Goal: Transaction & Acquisition: Obtain resource

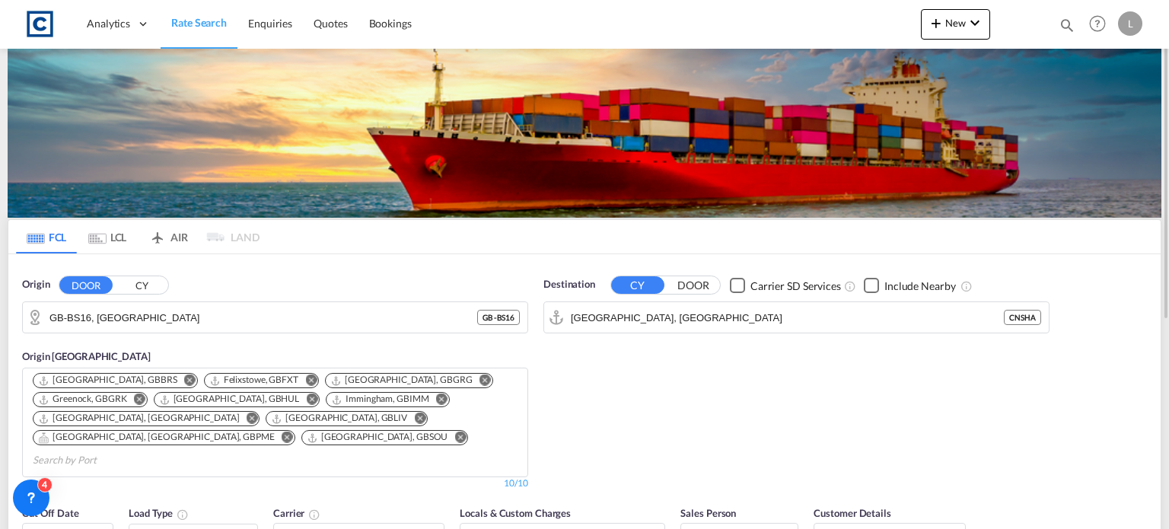
click at [143, 288] on button "CY" at bounding box center [141, 285] width 53 height 17
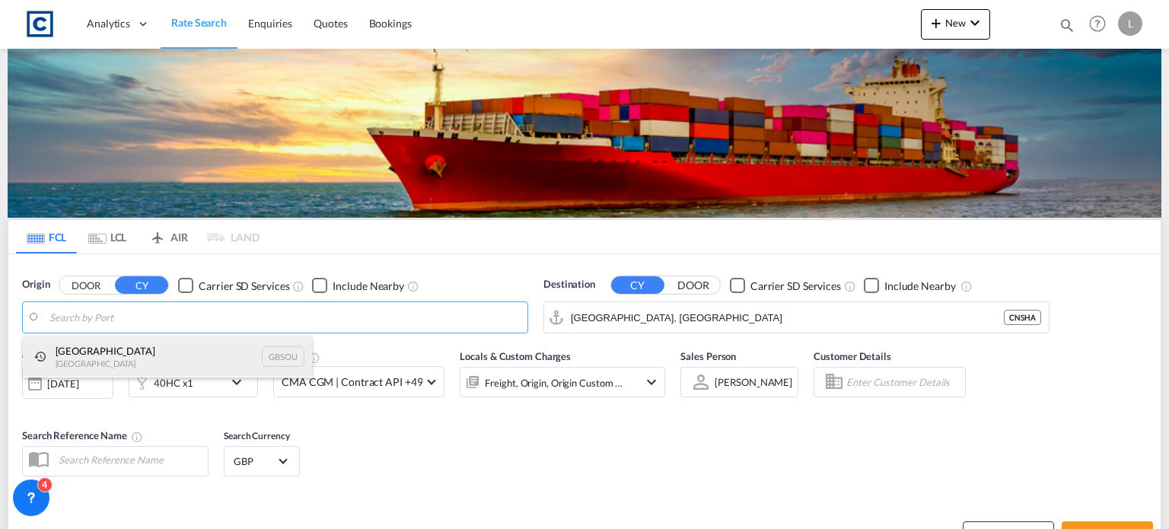
click at [128, 351] on div "[GEOGRAPHIC_DATA] [GEOGRAPHIC_DATA] GBSOU" at bounding box center [167, 356] width 289 height 41
type input "[GEOGRAPHIC_DATA], GBSOU"
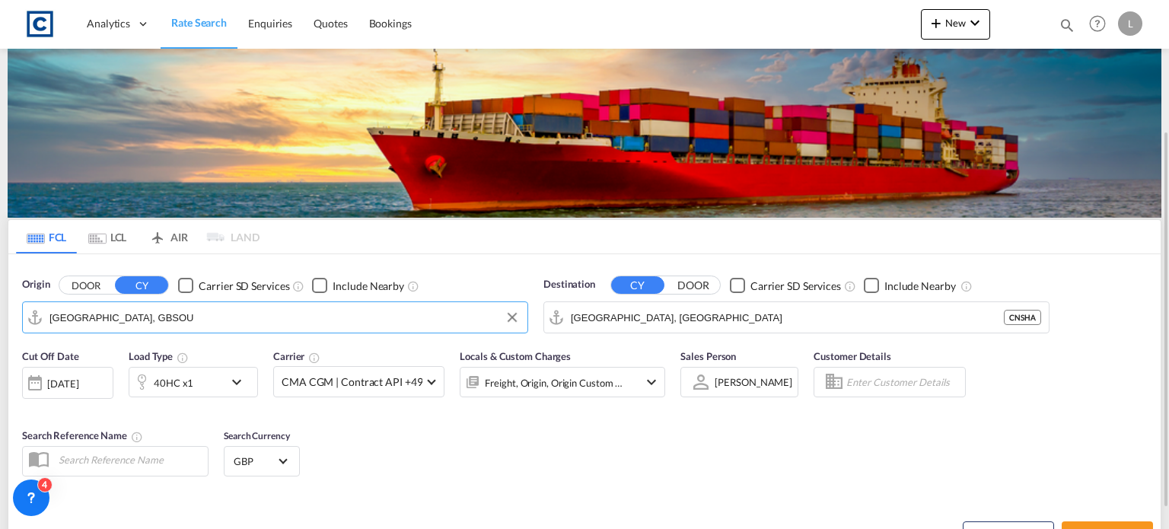
scroll to position [152, 0]
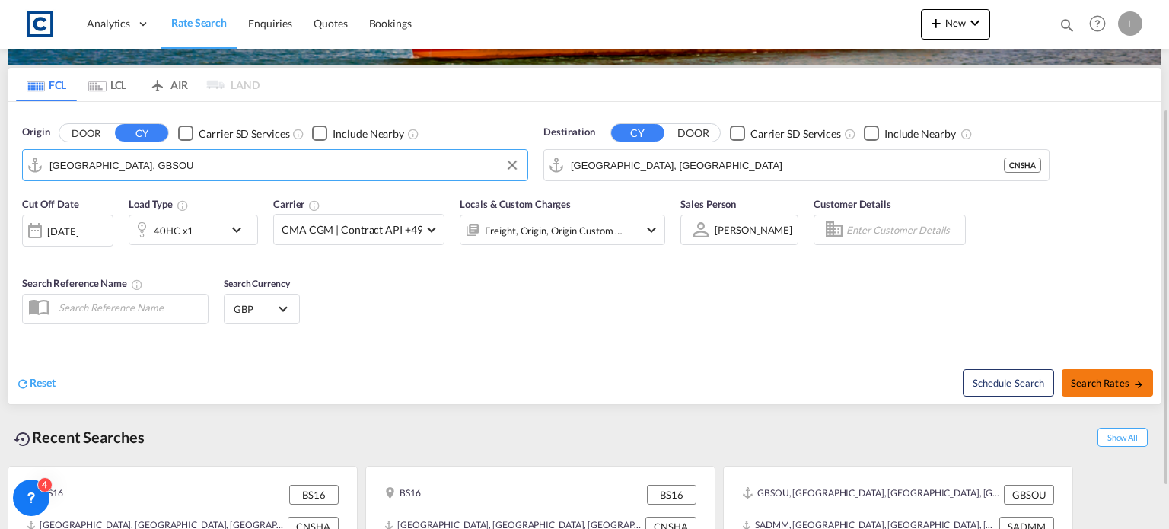
click at [1108, 383] on span "Search Rates" at bounding box center [1106, 383] width 73 height 12
type input "GBSOU to CNSHA / [DATE]"
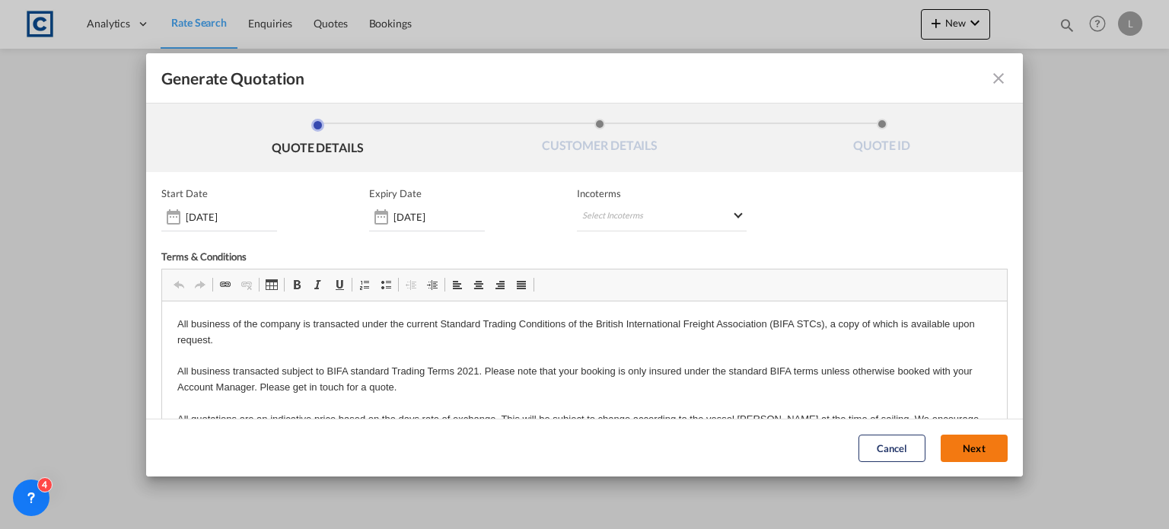
click at [943, 439] on button "Next" at bounding box center [973, 447] width 67 height 27
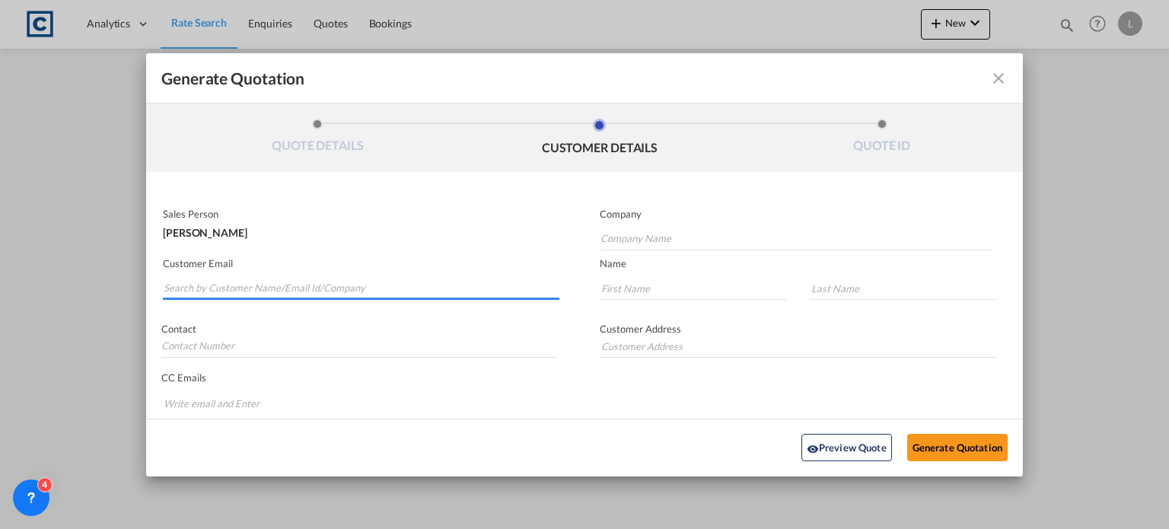
click at [197, 288] on input "Search by Customer Name/Email Id/Company" at bounding box center [362, 288] width 396 height 23
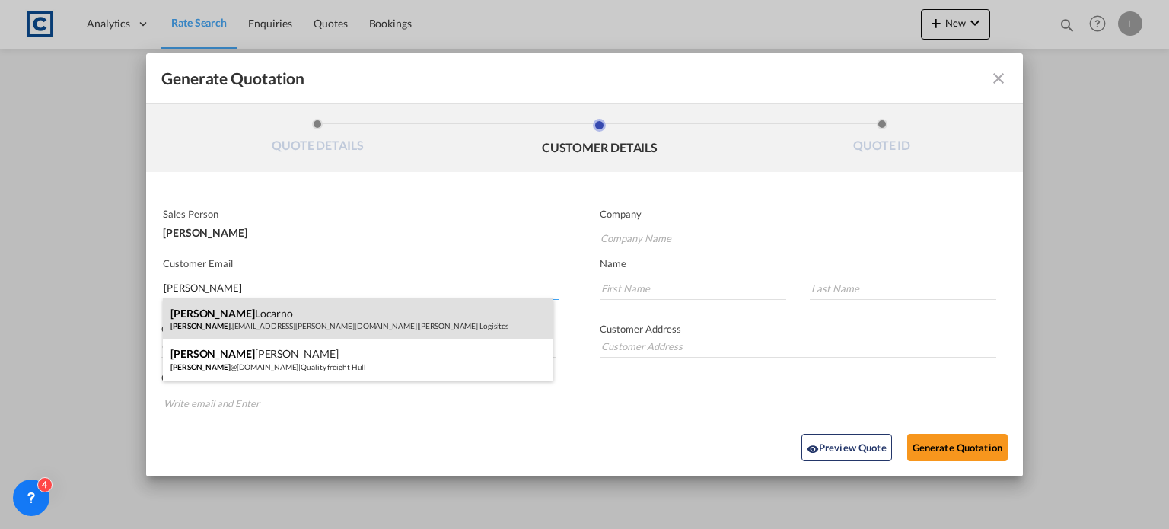
type input "[PERSON_NAME]"
click at [210, 312] on div "[PERSON_NAME] [PERSON_NAME] .[EMAIL_ADDRESS][PERSON_NAME][DOMAIN_NAME] | [PERSO…" at bounding box center [358, 318] width 390 height 41
type input "[PERSON_NAME] Logisitcs"
type input "[PERSON_NAME][EMAIL_ADDRESS][PERSON_NAME][DOMAIN_NAME]"
type input "[PERSON_NAME]"
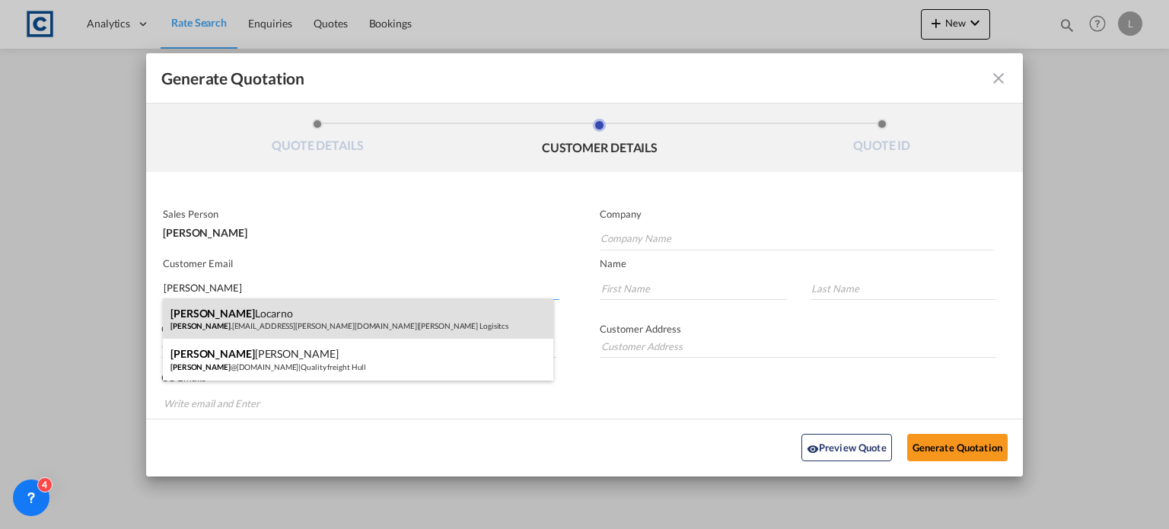
type input "Locarno"
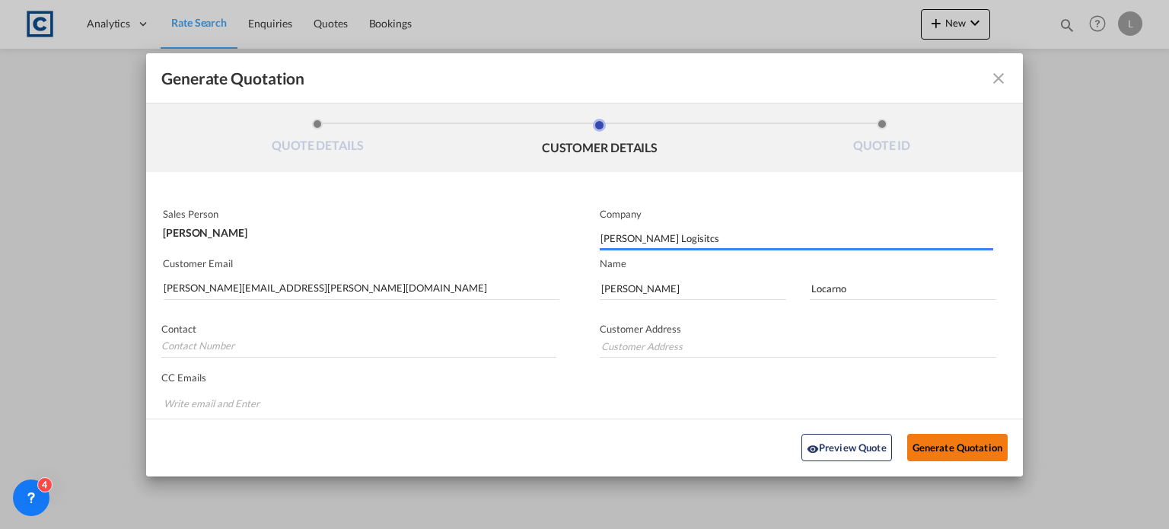
click at [931, 442] on button "Generate Quotation" at bounding box center [957, 447] width 100 height 27
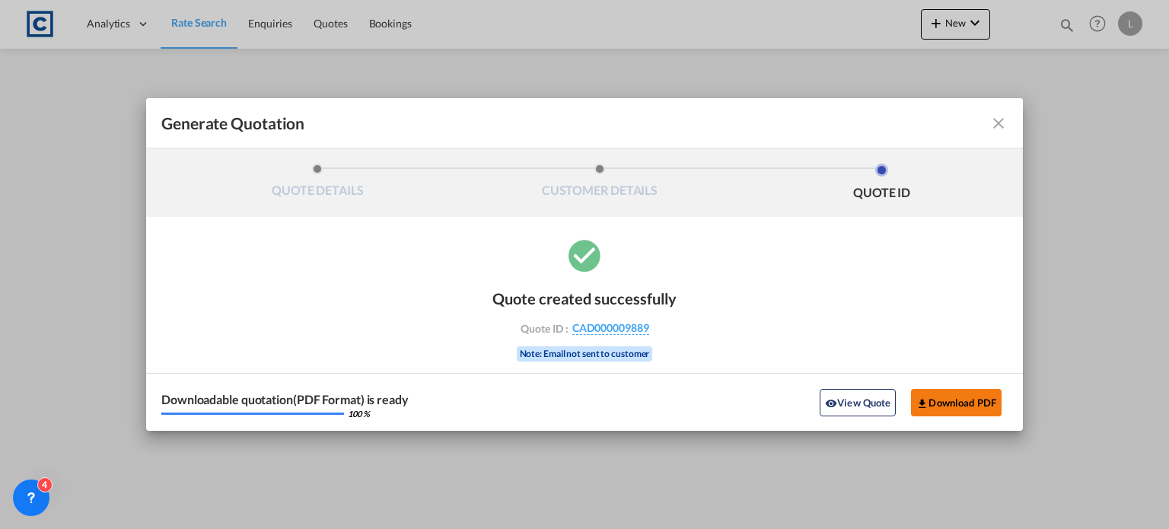
click at [964, 399] on button "Download PDF" at bounding box center [956, 402] width 91 height 27
click at [998, 127] on md-icon "icon-close fg-AAA8AD cursor m-0" at bounding box center [998, 123] width 18 height 18
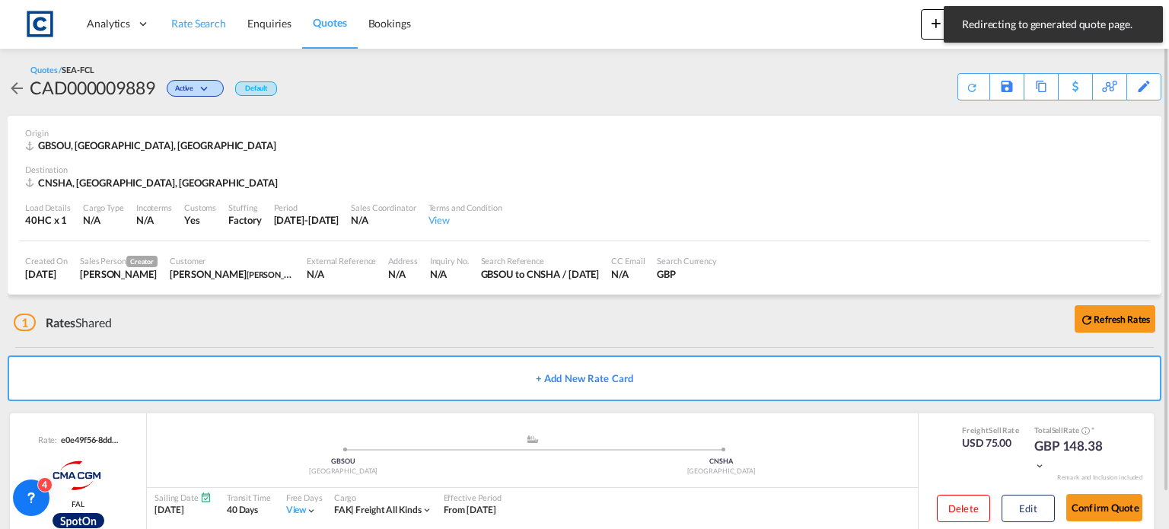
click at [193, 18] on span "Rate Search" at bounding box center [198, 23] width 55 height 13
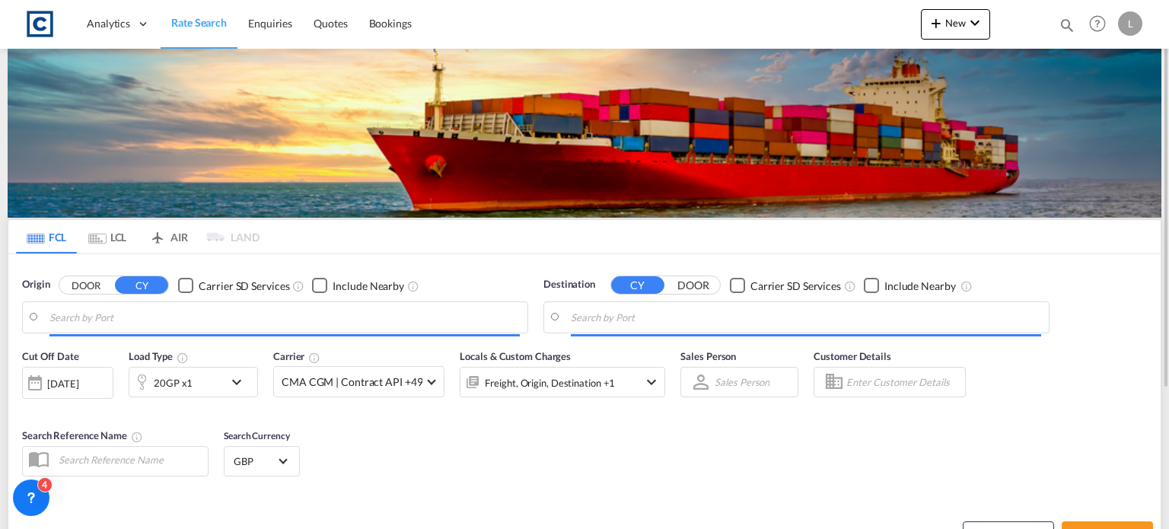
type input "[GEOGRAPHIC_DATA], GBSOU"
type input "[GEOGRAPHIC_DATA], [GEOGRAPHIC_DATA]"
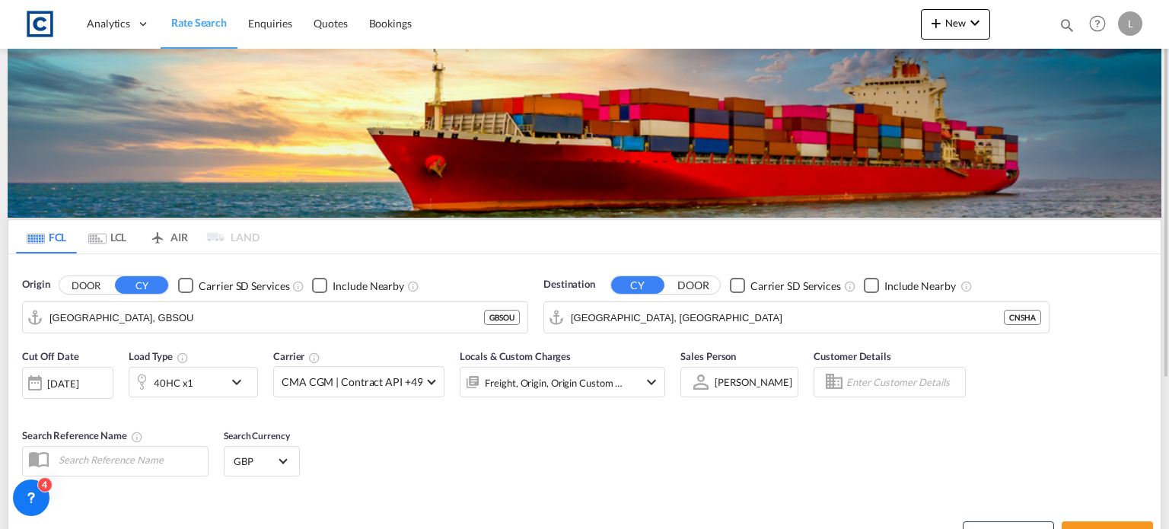
drag, startPoint x: 84, startPoint y: 284, endPoint x: 101, endPoint y: 302, distance: 24.8
click at [84, 285] on button "DOOR" at bounding box center [85, 285] width 53 height 17
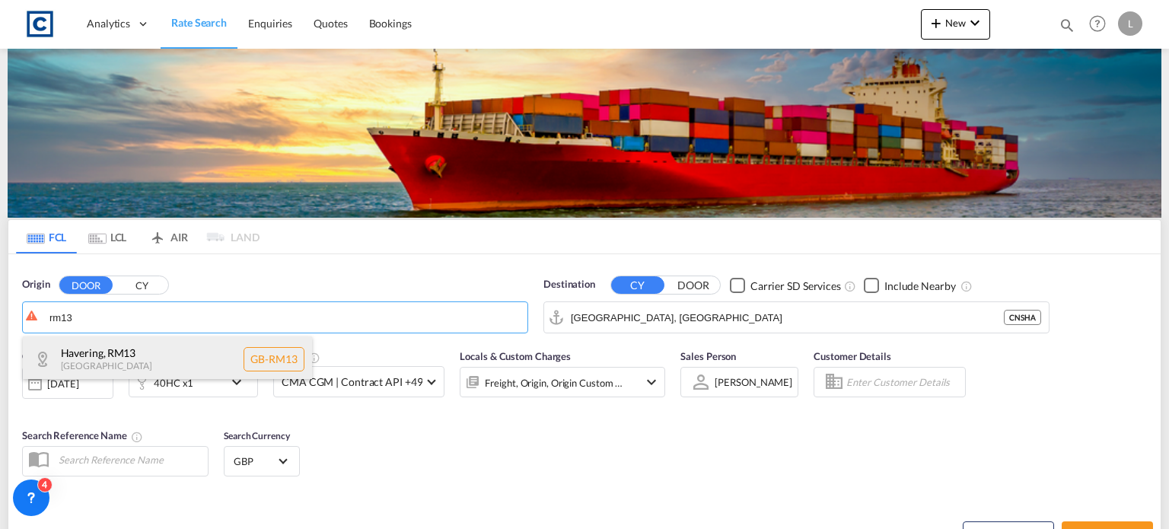
click at [99, 353] on div "Havering , RM13 [GEOGRAPHIC_DATA] [GEOGRAPHIC_DATA]-RM13" at bounding box center [167, 359] width 289 height 46
type input "GB-RM13, Havering"
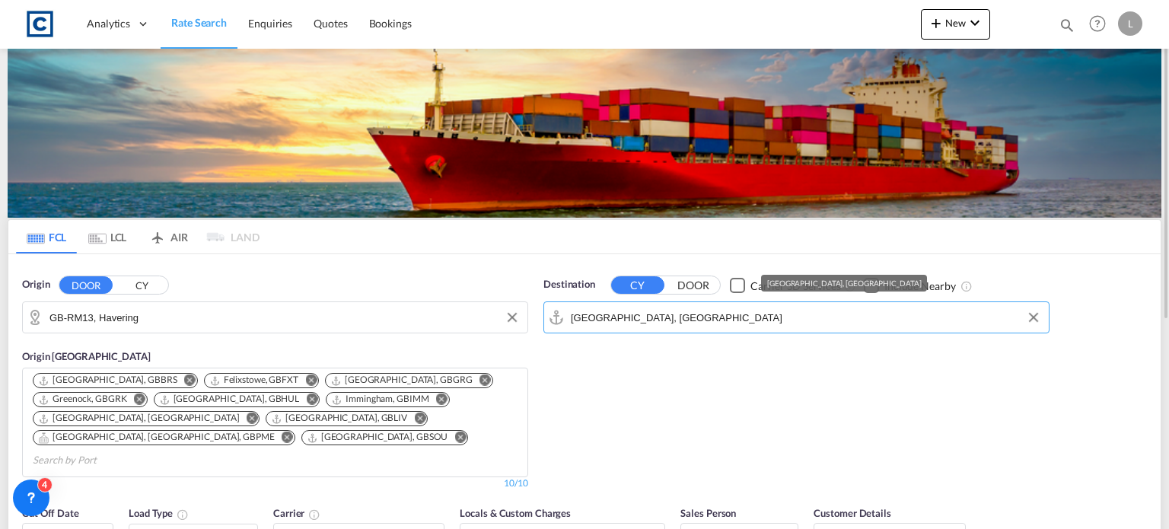
click at [691, 320] on input "[GEOGRAPHIC_DATA], [GEOGRAPHIC_DATA]" at bounding box center [806, 317] width 470 height 23
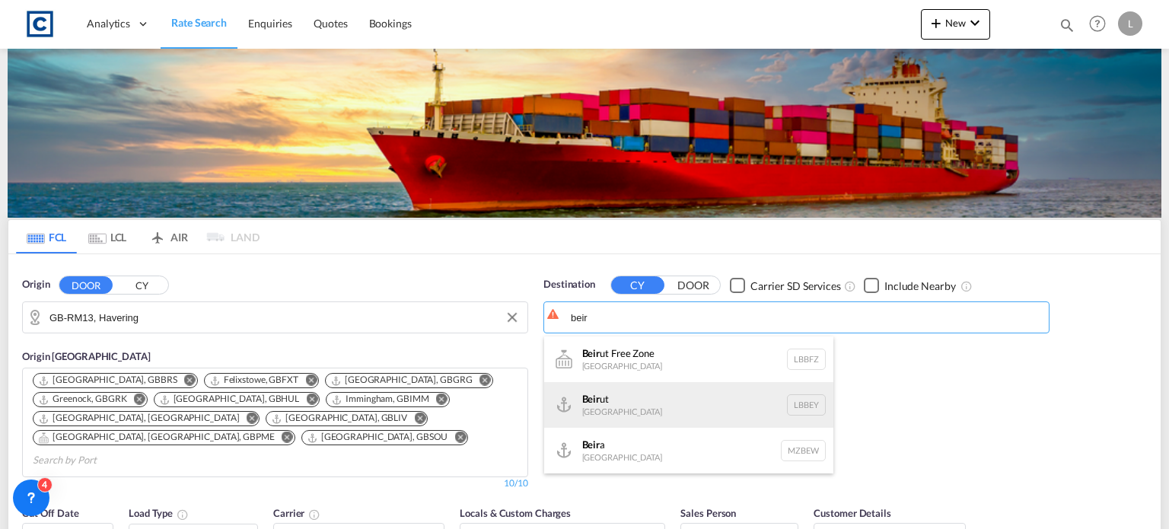
click at [603, 402] on div "Beir ut [GEOGRAPHIC_DATA] LBBEY" at bounding box center [688, 405] width 289 height 46
type input "[GEOGRAPHIC_DATA], LBBEY"
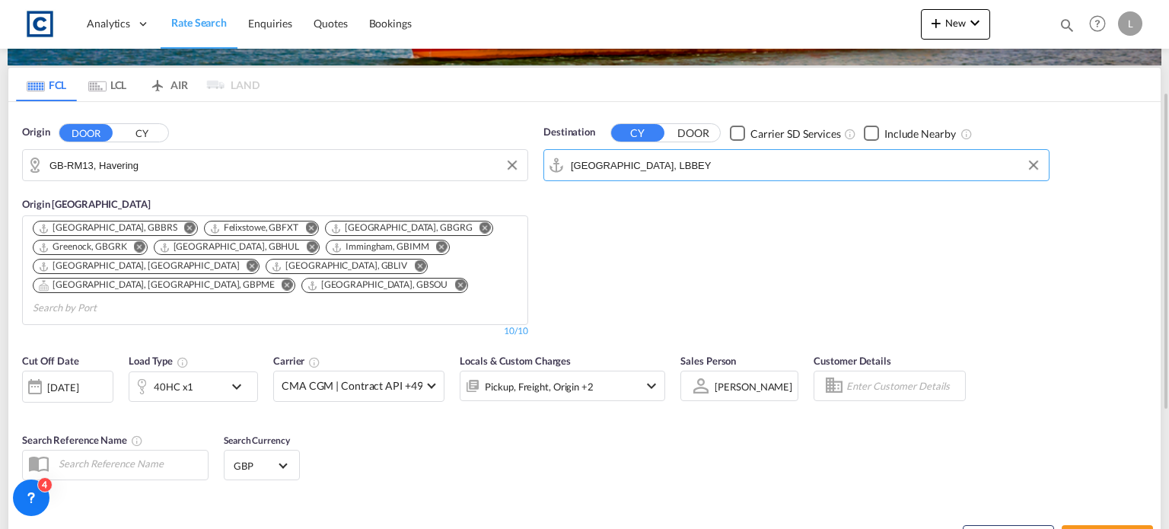
scroll to position [228, 0]
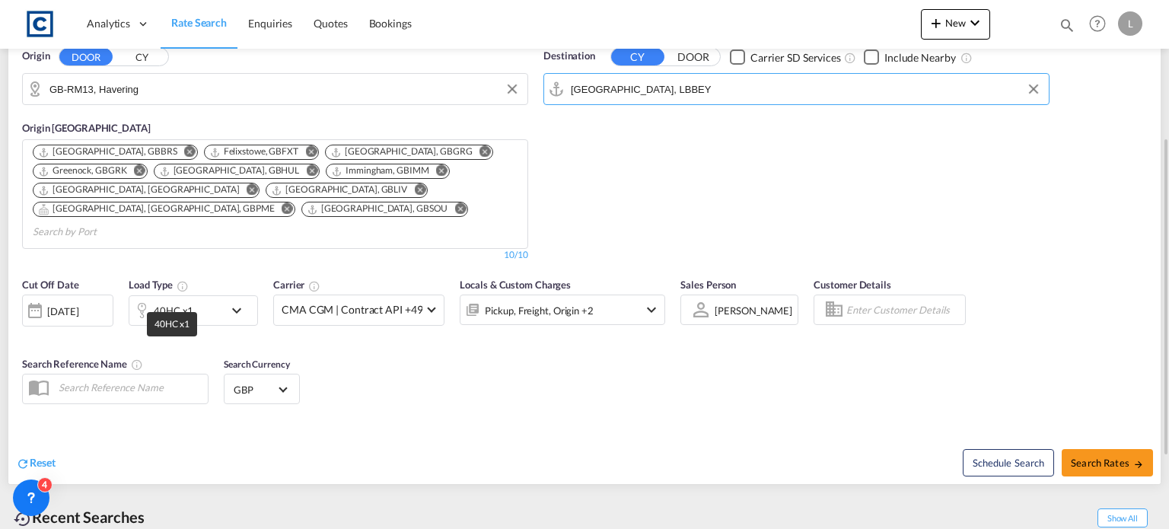
click at [169, 300] on div "40HC x1" at bounding box center [174, 310] width 40 height 21
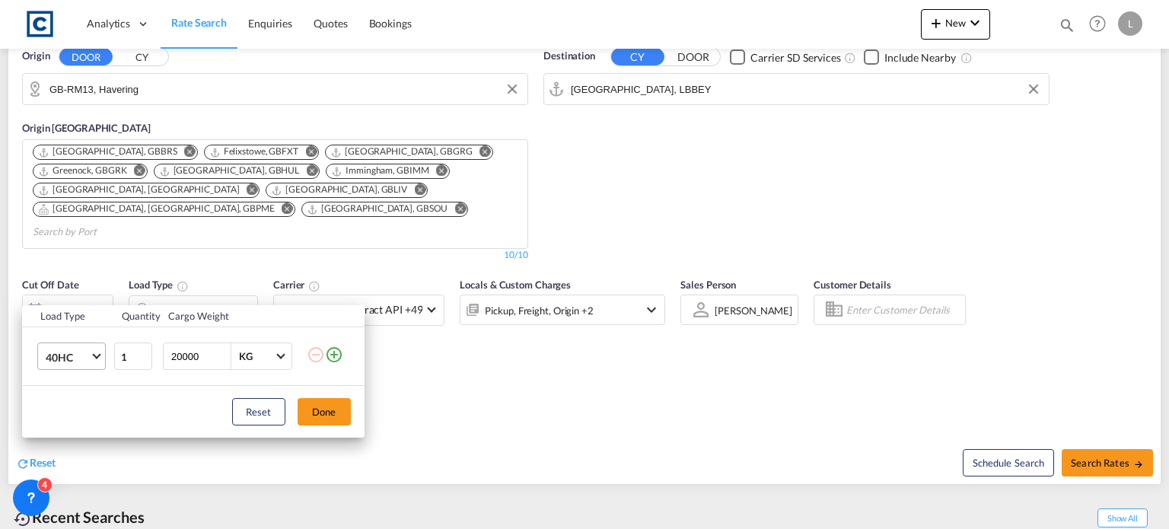
click at [82, 354] on span "40HC" at bounding box center [68, 357] width 44 height 15
click at [80, 289] on md-option "20GP" at bounding box center [84, 284] width 103 height 37
click at [323, 406] on button "Done" at bounding box center [323, 411] width 53 height 27
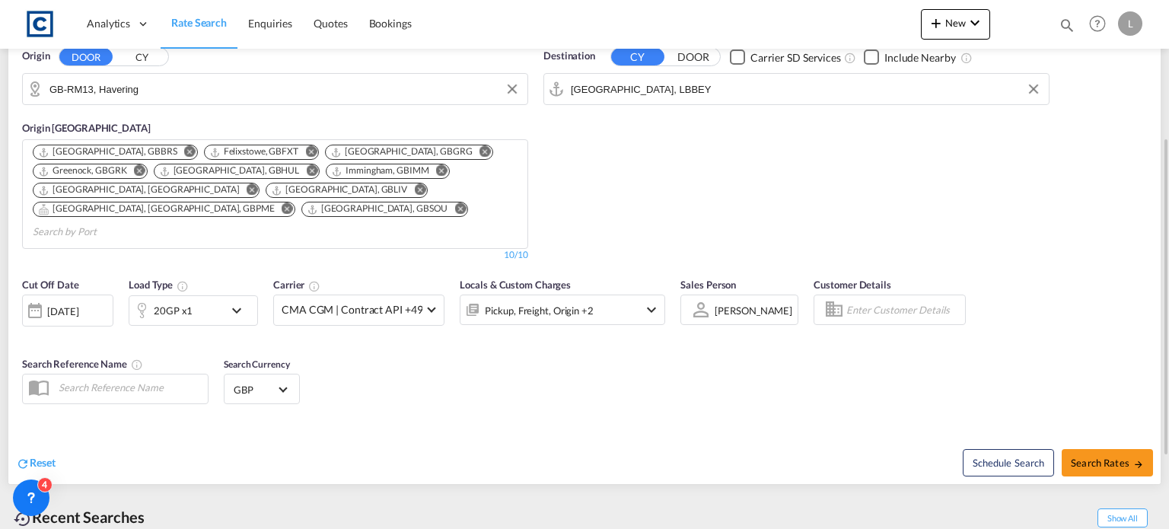
click at [555, 377] on div "Cut Off Date [DATE] [DATE] Load Type 20GP x1 Carrier CMA CGM | Contract API +49…" at bounding box center [584, 343] width 1152 height 148
click at [1107, 456] on span "Search Rates" at bounding box center [1106, 462] width 73 height 12
type input "RM13 to LBBEY / [DATE]"
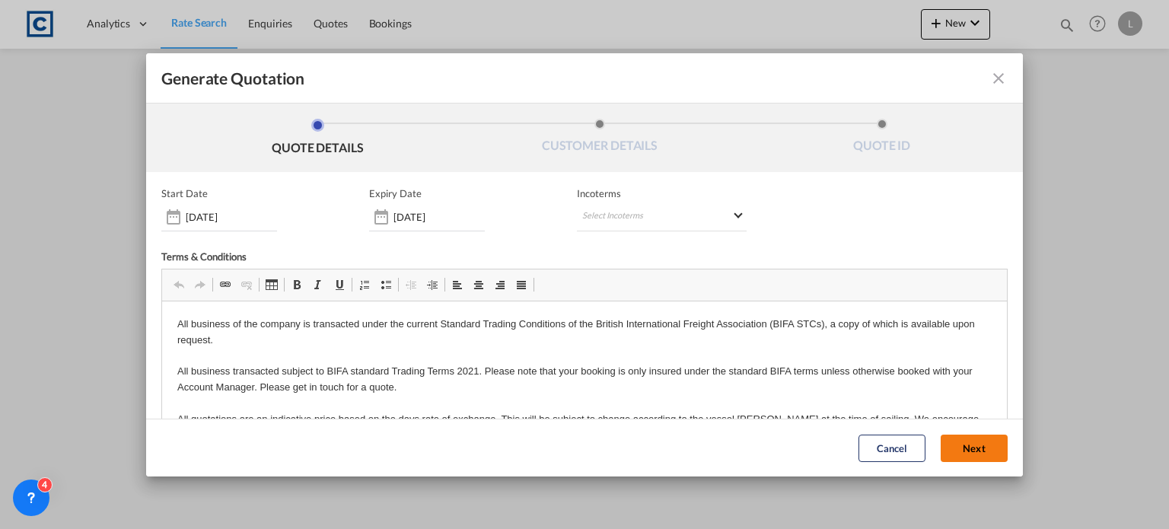
click at [945, 444] on button "Next" at bounding box center [973, 447] width 67 height 27
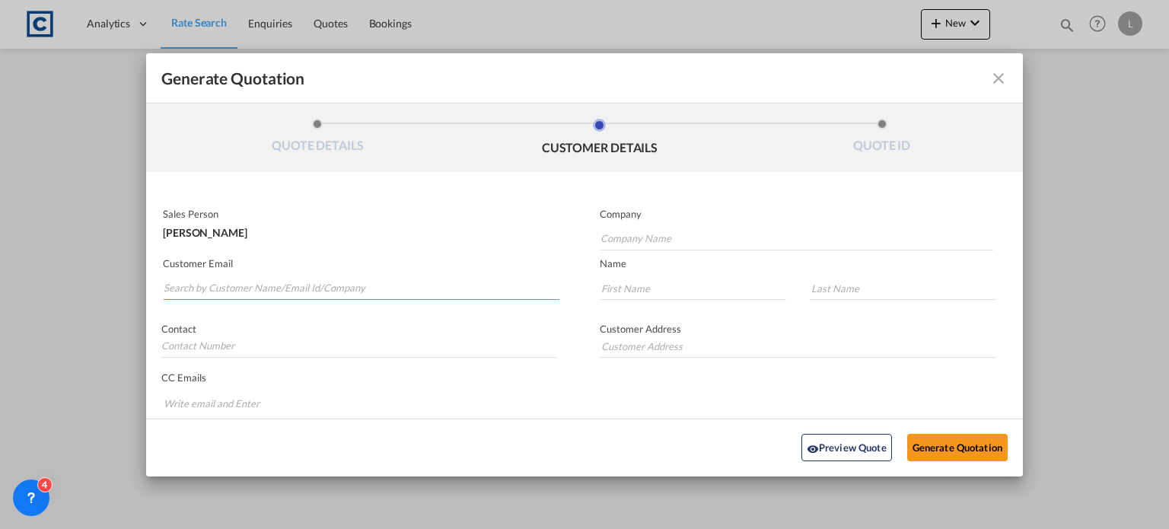
click at [205, 282] on input "Search by Customer Name/Email Id/Company" at bounding box center [362, 288] width 396 height 23
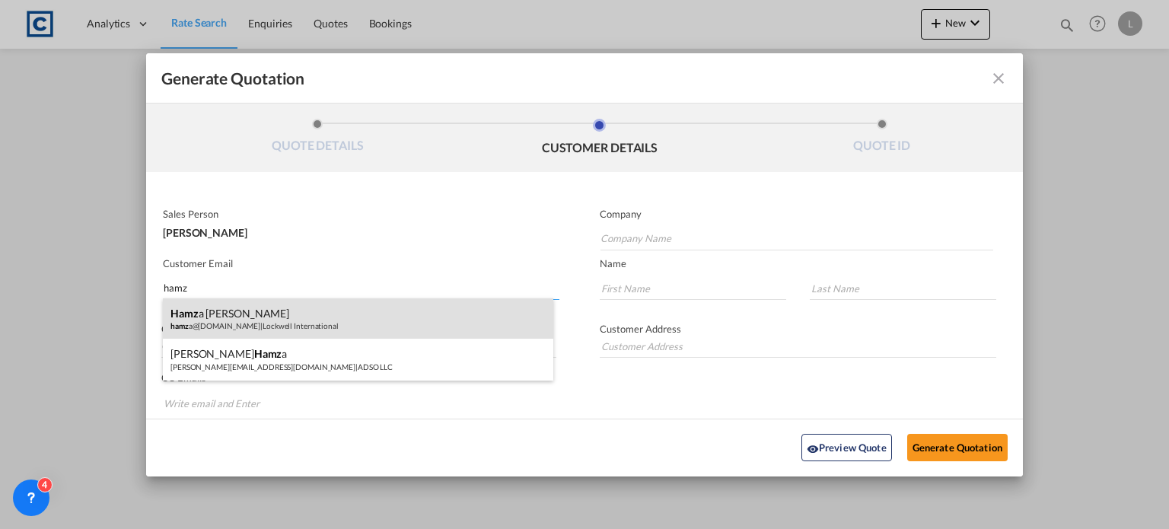
type input "hamz"
click at [232, 326] on div "Hamz a [PERSON_NAME] a@[DOMAIN_NAME] | Lockwell International" at bounding box center [358, 318] width 390 height 41
type input "Lockwell International"
type input "[PERSON_NAME][EMAIL_ADDRESS][DOMAIN_NAME]"
type input "Hamza"
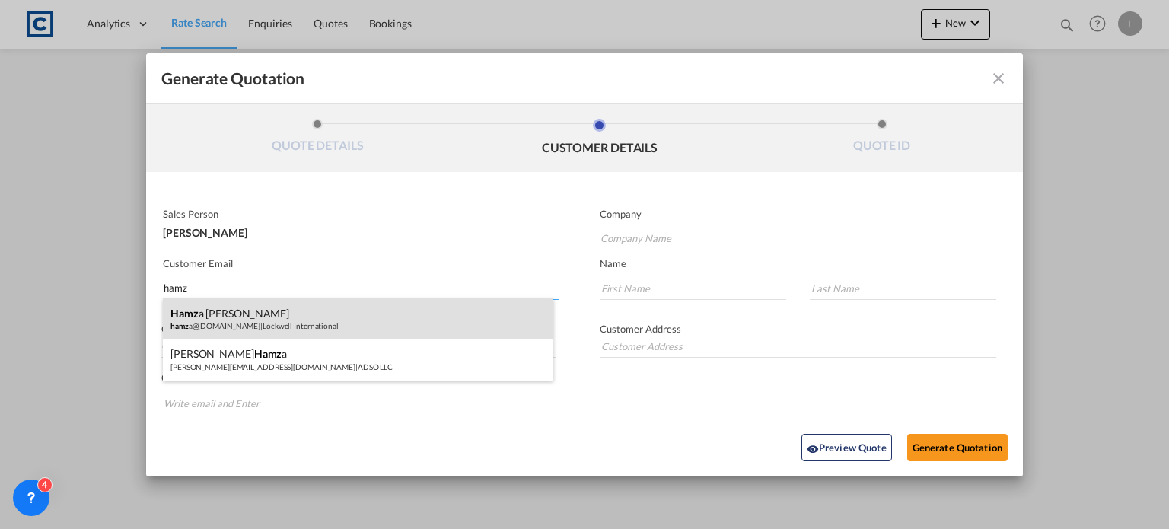
type input "[PERSON_NAME]"
type input "[STREET_ADDRESS][PERSON_NAME]"
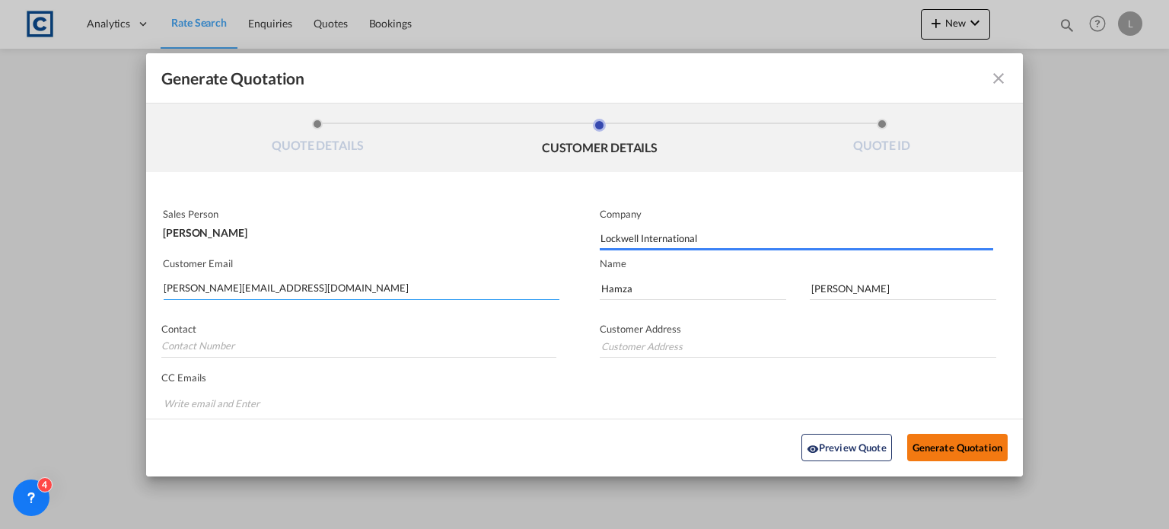
type input "[STREET_ADDRESS][PERSON_NAME]"
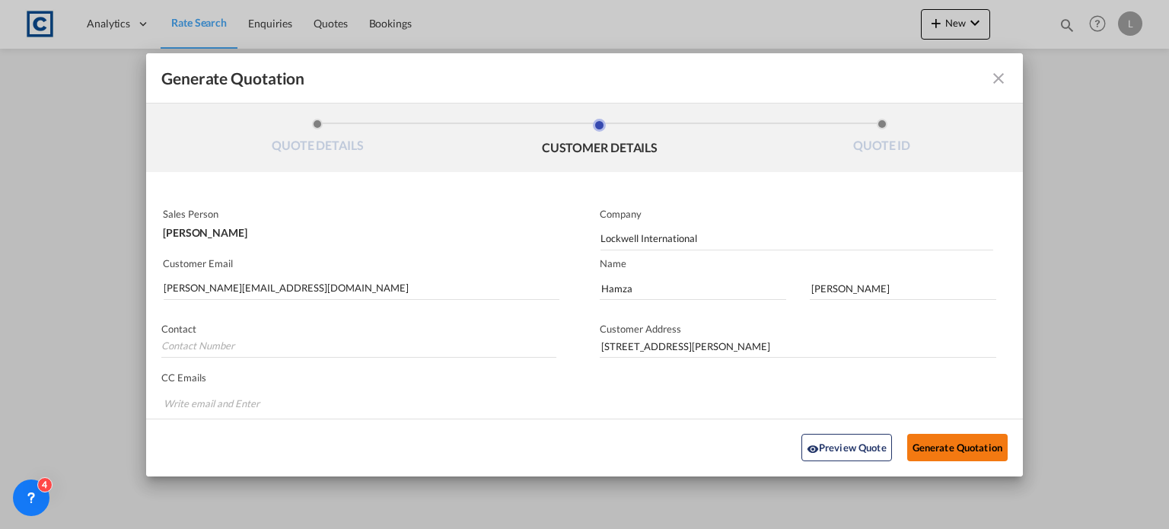
click at [950, 444] on button "Generate Quotation" at bounding box center [957, 447] width 100 height 27
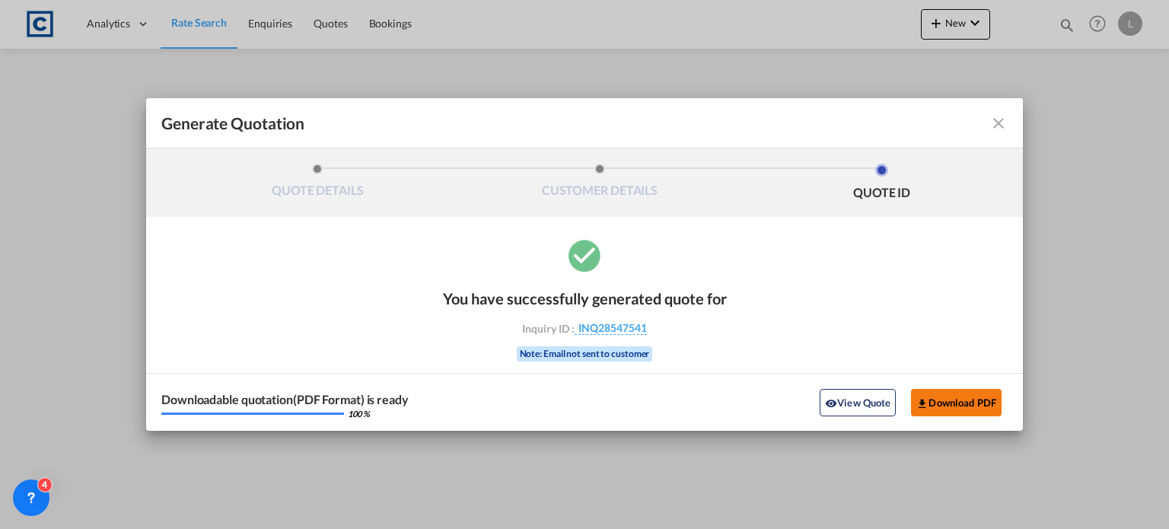
click at [943, 396] on button "Download PDF" at bounding box center [956, 402] width 91 height 27
click at [996, 124] on md-icon "icon-close fg-AAA8AD cursor m-0" at bounding box center [998, 123] width 18 height 18
